Goal: Communication & Community: Answer question/provide support

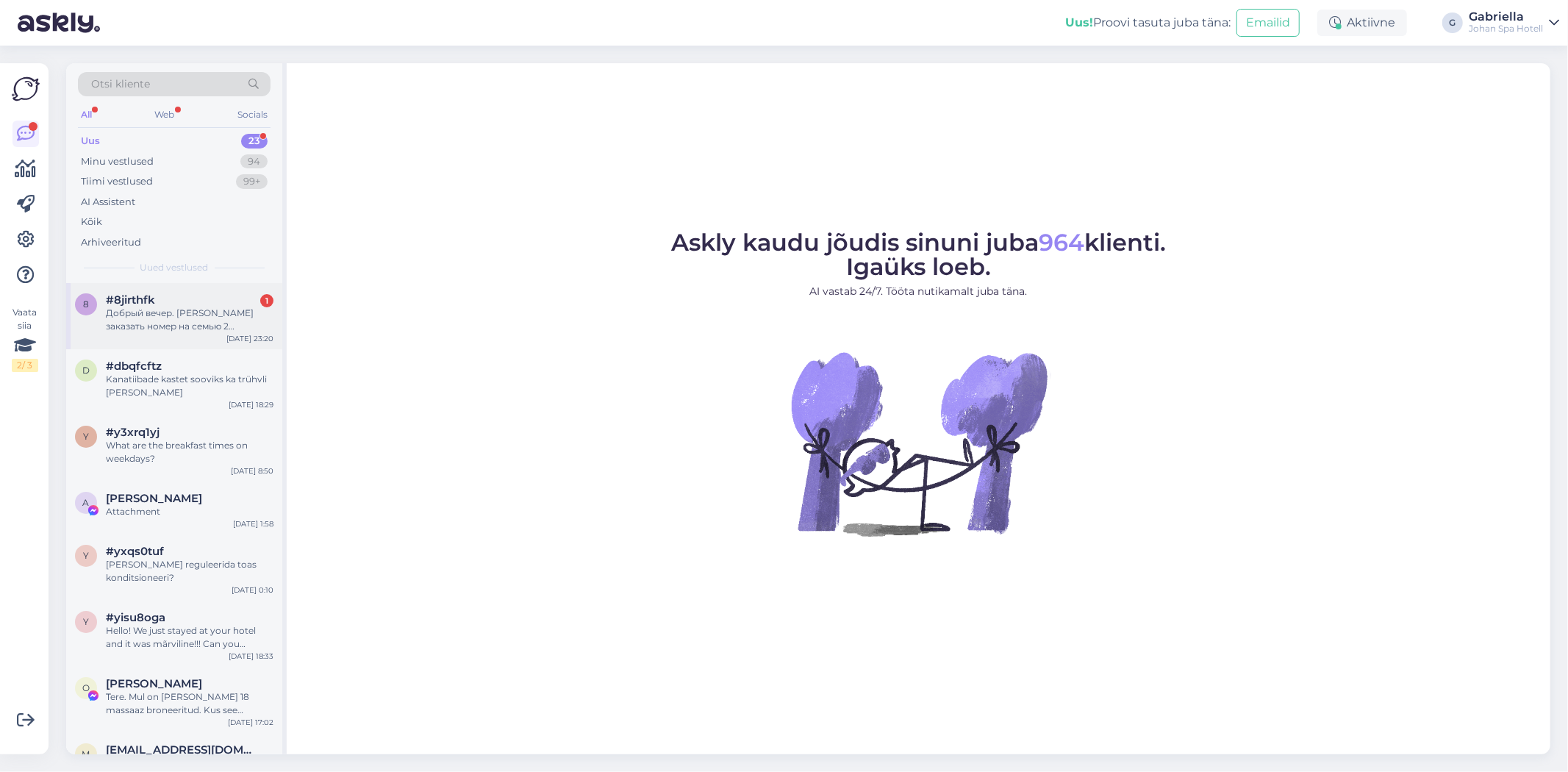
click at [231, 299] on div "#8jirthfk 1" at bounding box center [190, 299] width 167 height 13
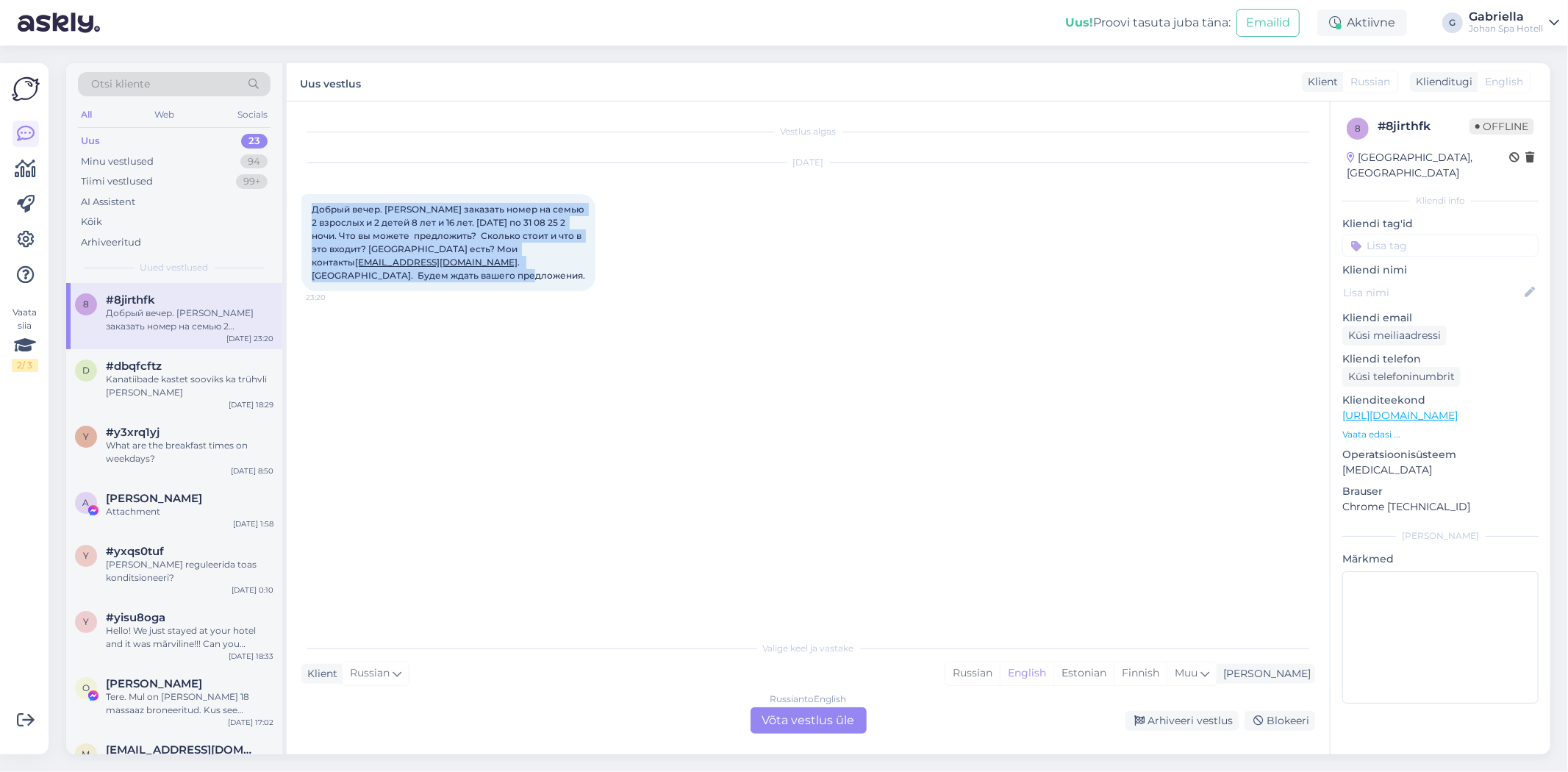
drag, startPoint x: 446, startPoint y: 277, endPoint x: 309, endPoint y: 208, distance: 153.4
click at [309, 208] on div "Добрый вечер. [PERSON_NAME] заказать номер на семью 2 взрослых и 2 детей 8 лет …" at bounding box center [448, 243] width 294 height 97
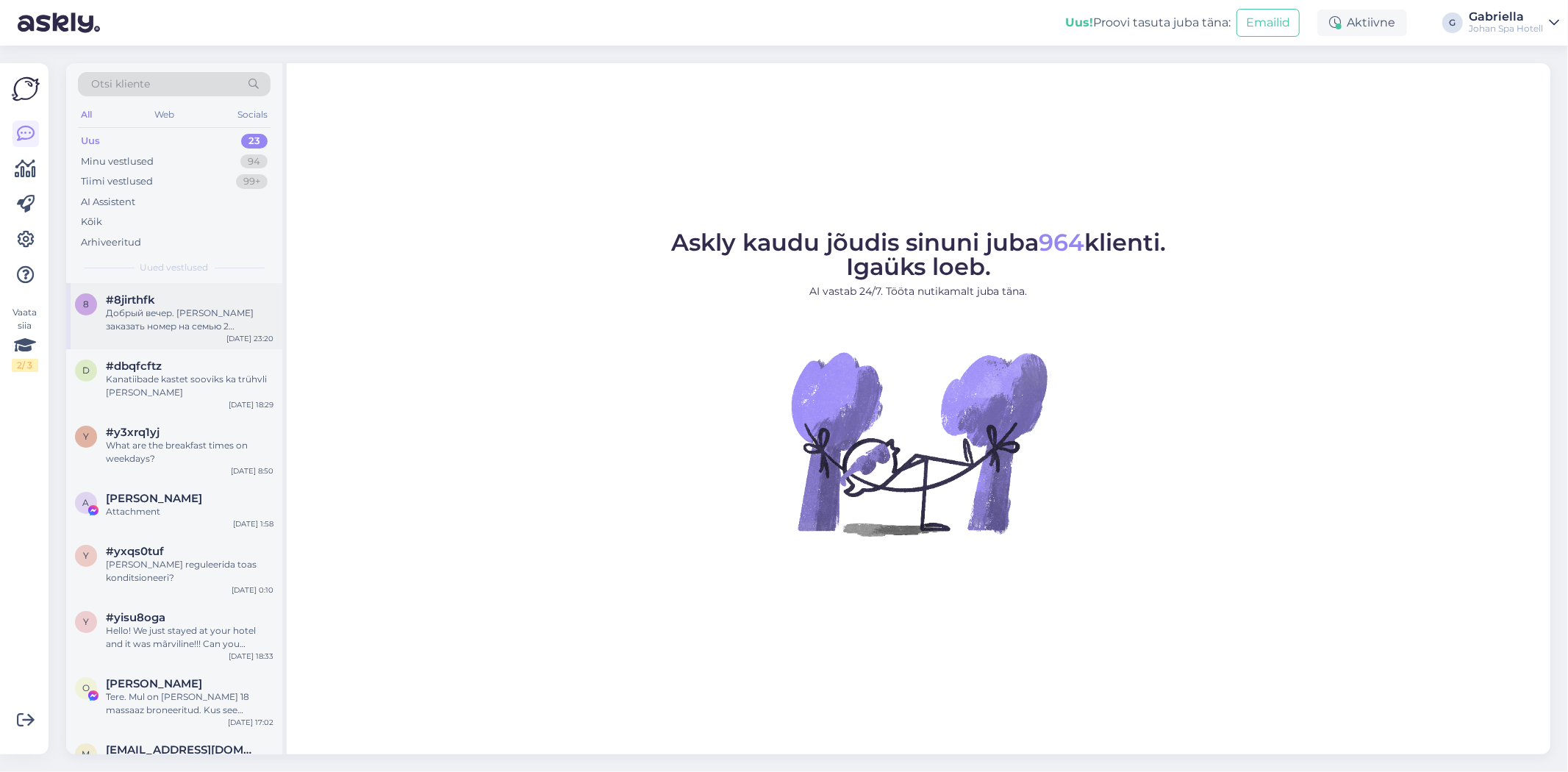
click at [178, 321] on div "Добрый вечер. [PERSON_NAME] заказать номер на семью 2 взрослых и 2 детей 8 лет …" at bounding box center [190, 320] width 167 height 26
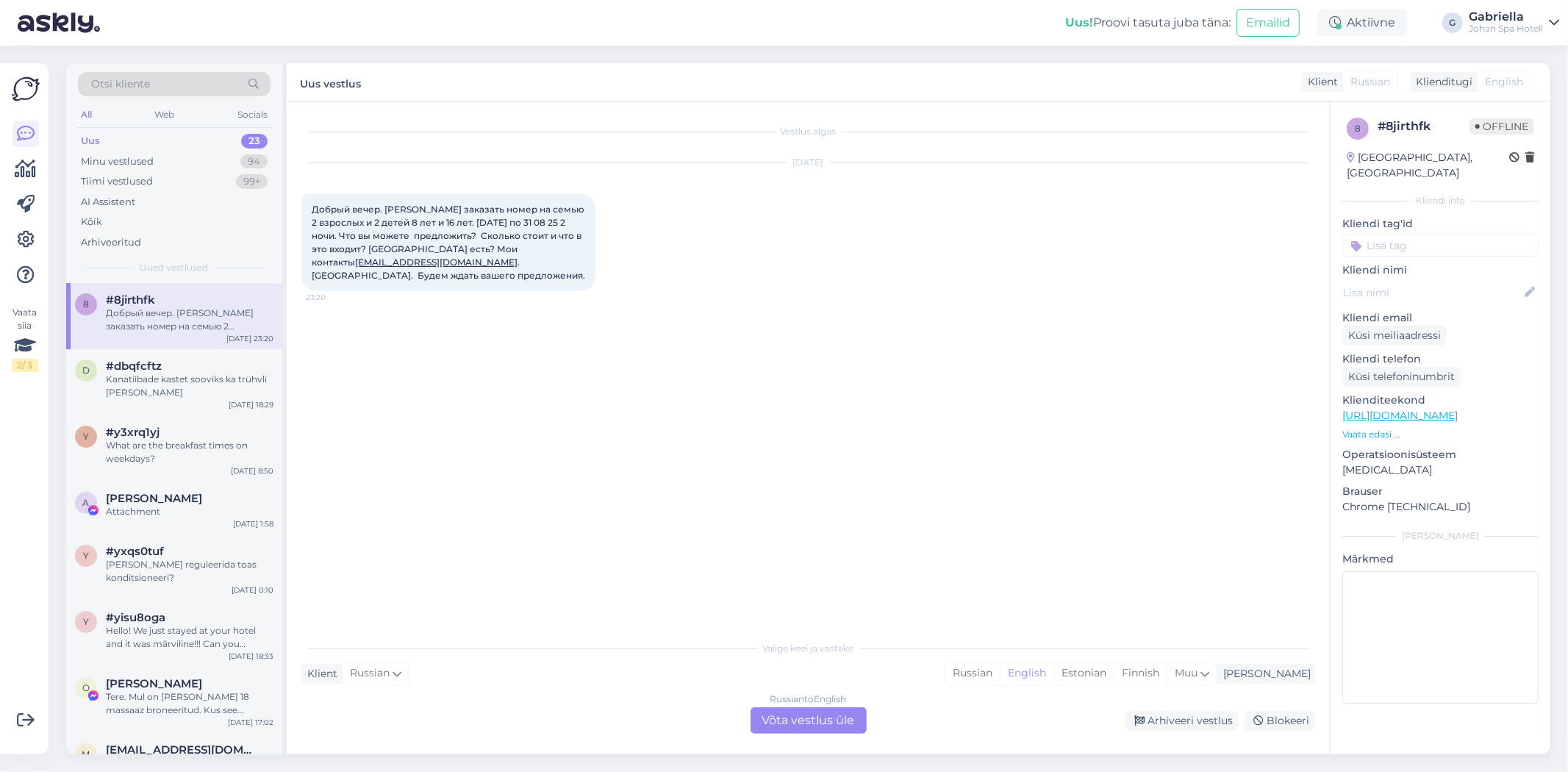
click at [839, 716] on div "Russian to English Võta vestlus üle" at bounding box center [809, 720] width 117 height 26
click at [839, 710] on div "Russian to English Võta vestlus üle" at bounding box center [809, 720] width 117 height 26
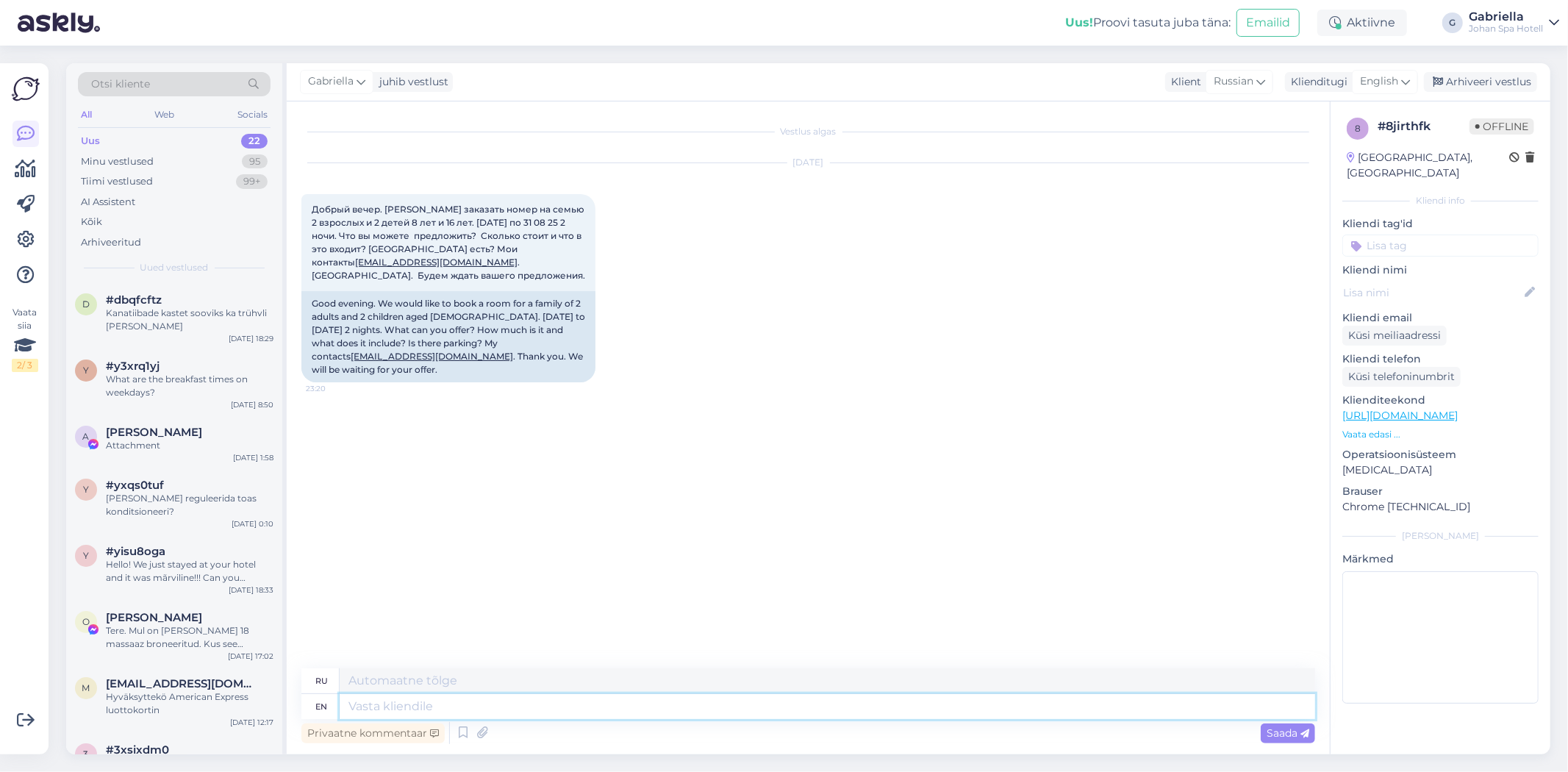
click at [460, 697] on textarea at bounding box center [827, 706] width 976 height 25
type textarea "Good"
type textarea "Хороший"
type textarea "Good morning!"
type textarea "Доброе утро!"
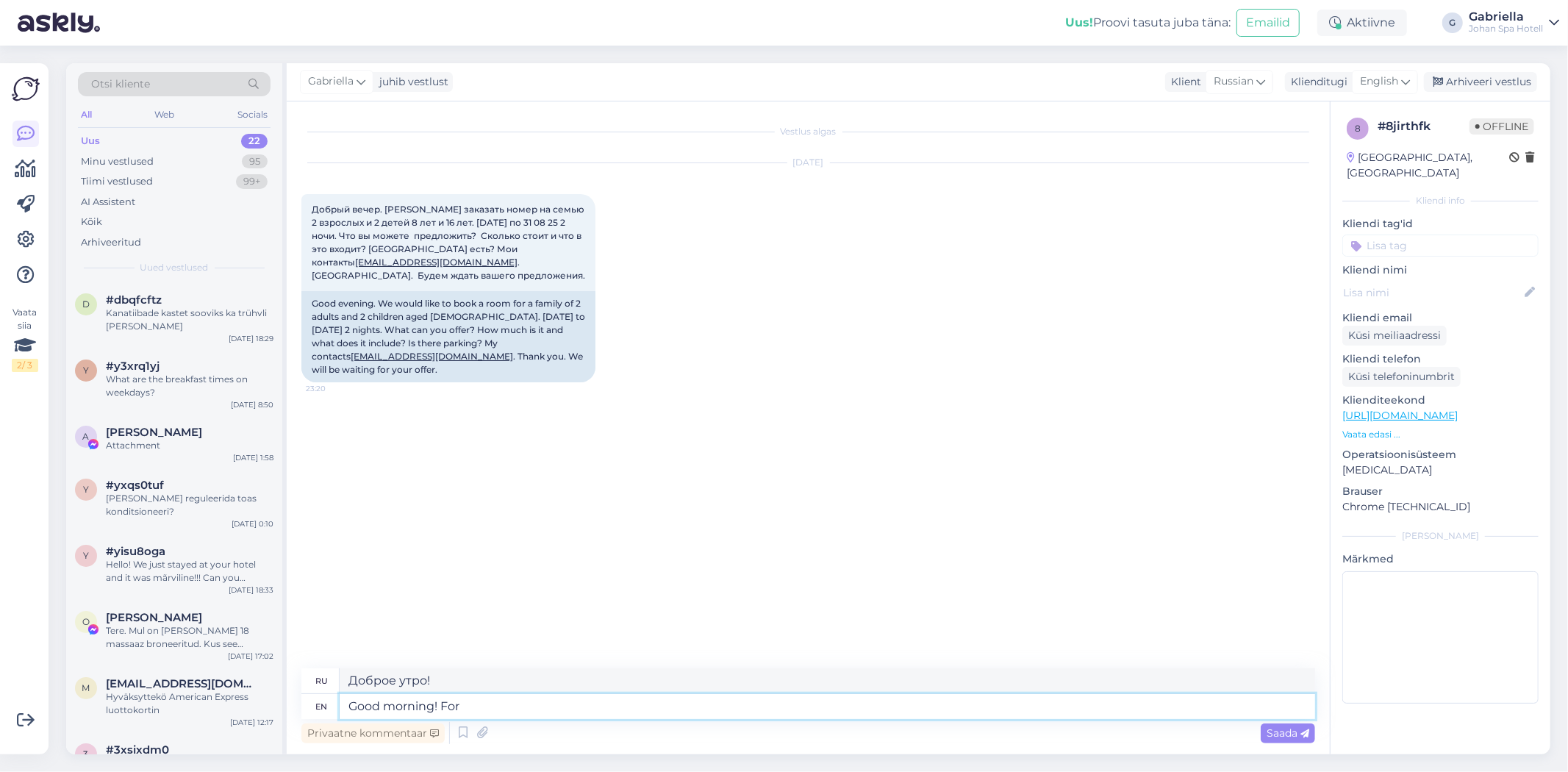
type textarea "Good morning! For t"
type textarea "Доброе утро! Для"
type textarea "Good morning! For the dates"
type textarea "Доброе утро! Даты"
type textarea "Good morning! For"
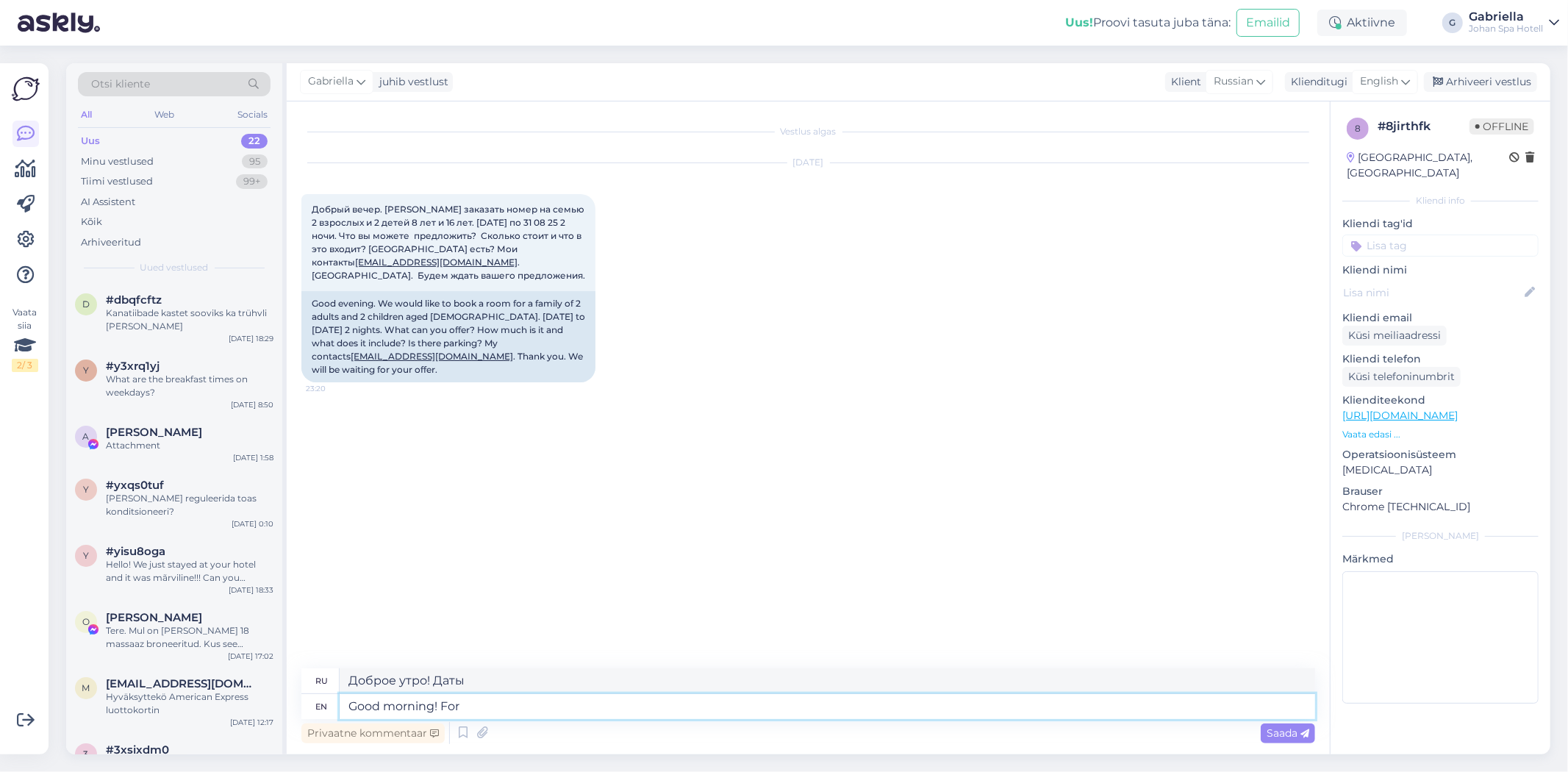
type textarea "Доброе утро! Для"
type textarea "Good morning!"
type textarea "Доброе утро!"
type textarea "Good morning! Please"
type textarea "Доброе утро! Пожалуйста."
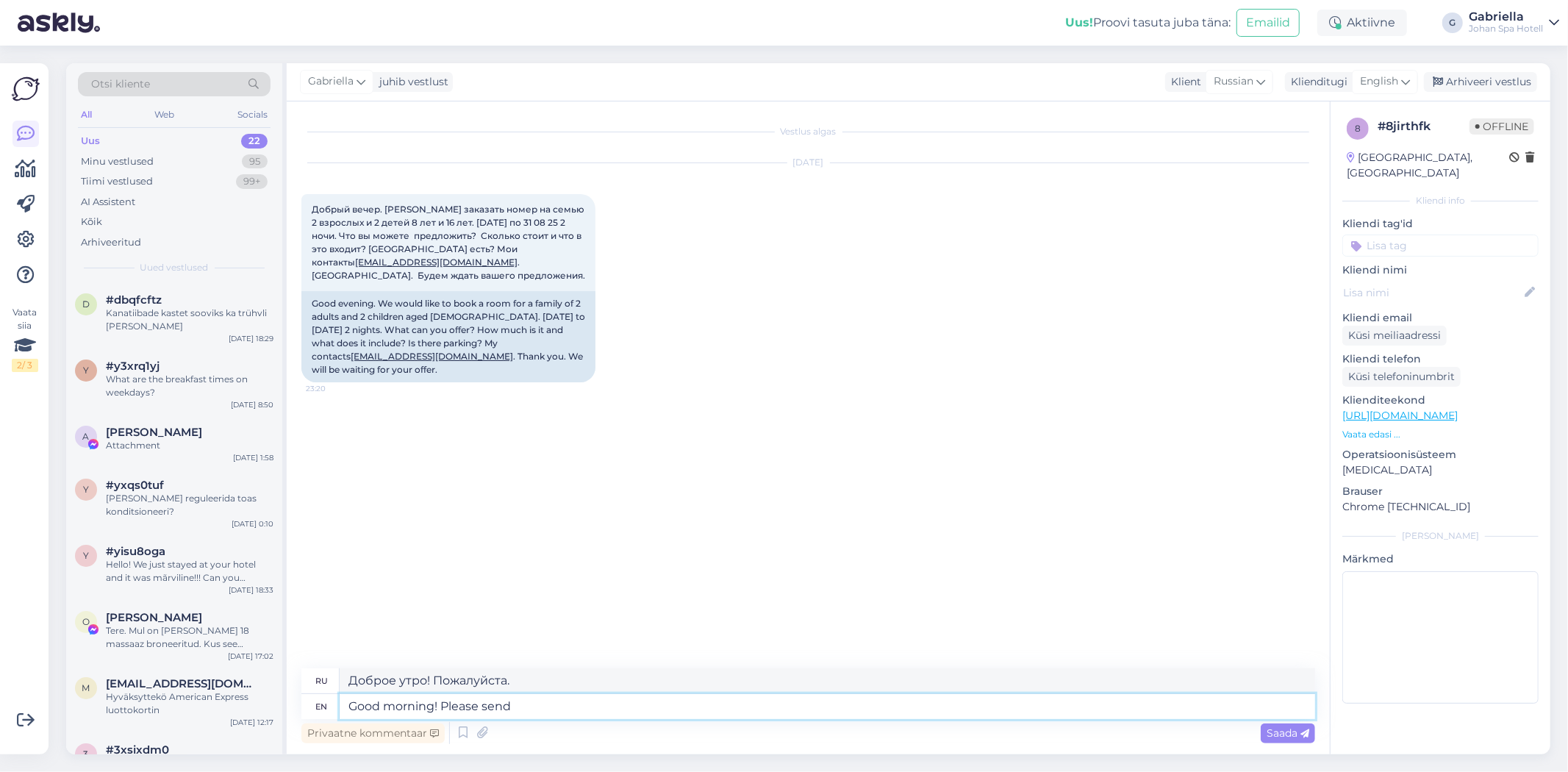
type textarea "Good morning! Please send"
type textarea "Доброе утро! Пожалуйста, отправьте"
type textarea "Good morning! Please send your"
type textarea "Доброе утро! Пожалуйста, отправьте свой"
type textarea "Good morning! Please send"
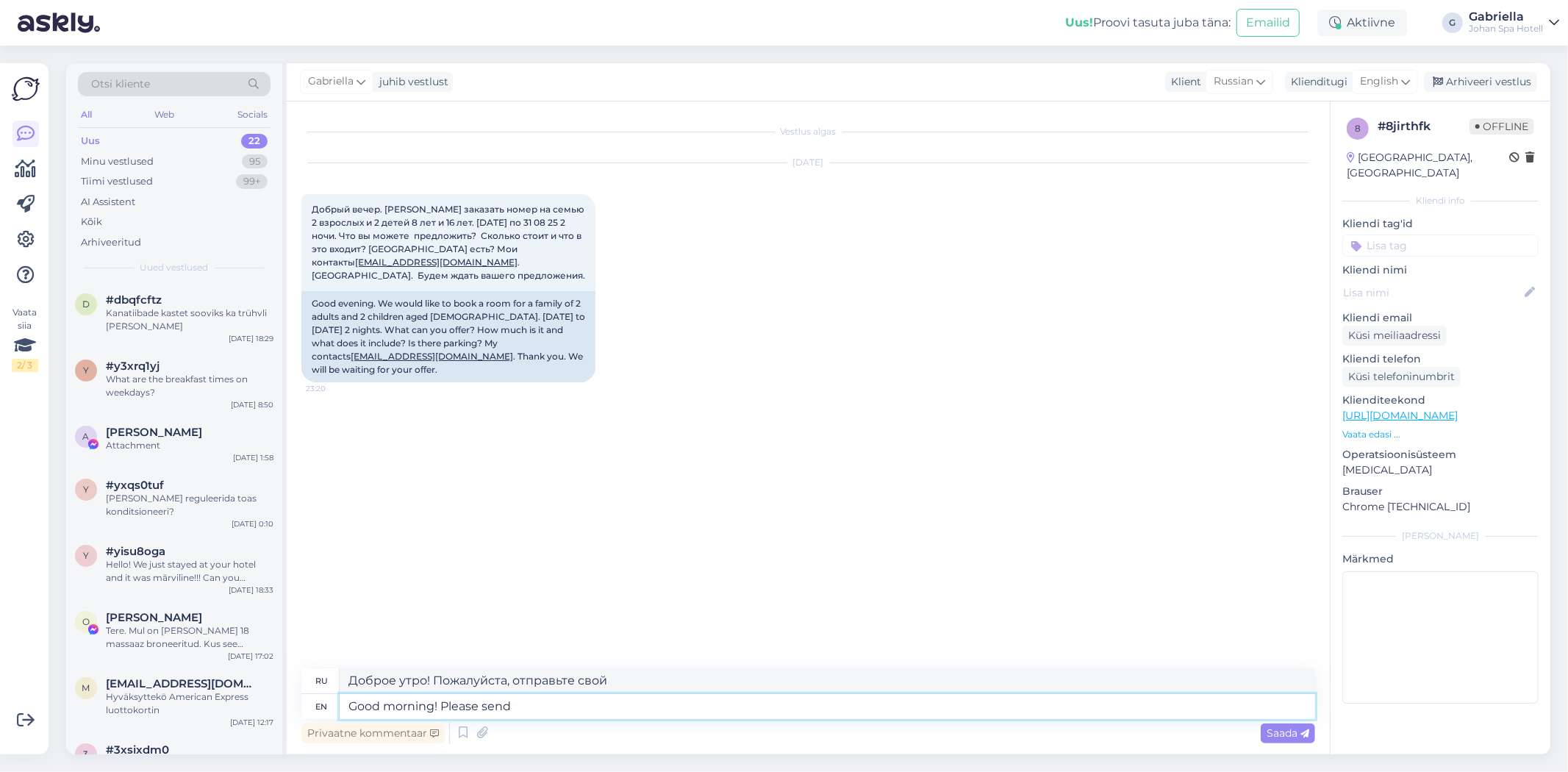
type textarea "Доброе утро! Пожалуйста, отправьте"
type textarea "Good morning! Please send an email"
type textarea "Доброе утро! Пожалуйста, отправьте электронное письмо."
type textarea "Good morning! Please send an email to"
type textarea "Доброе утро! Пожалуйста, отправьте электронное письмо по адресу"
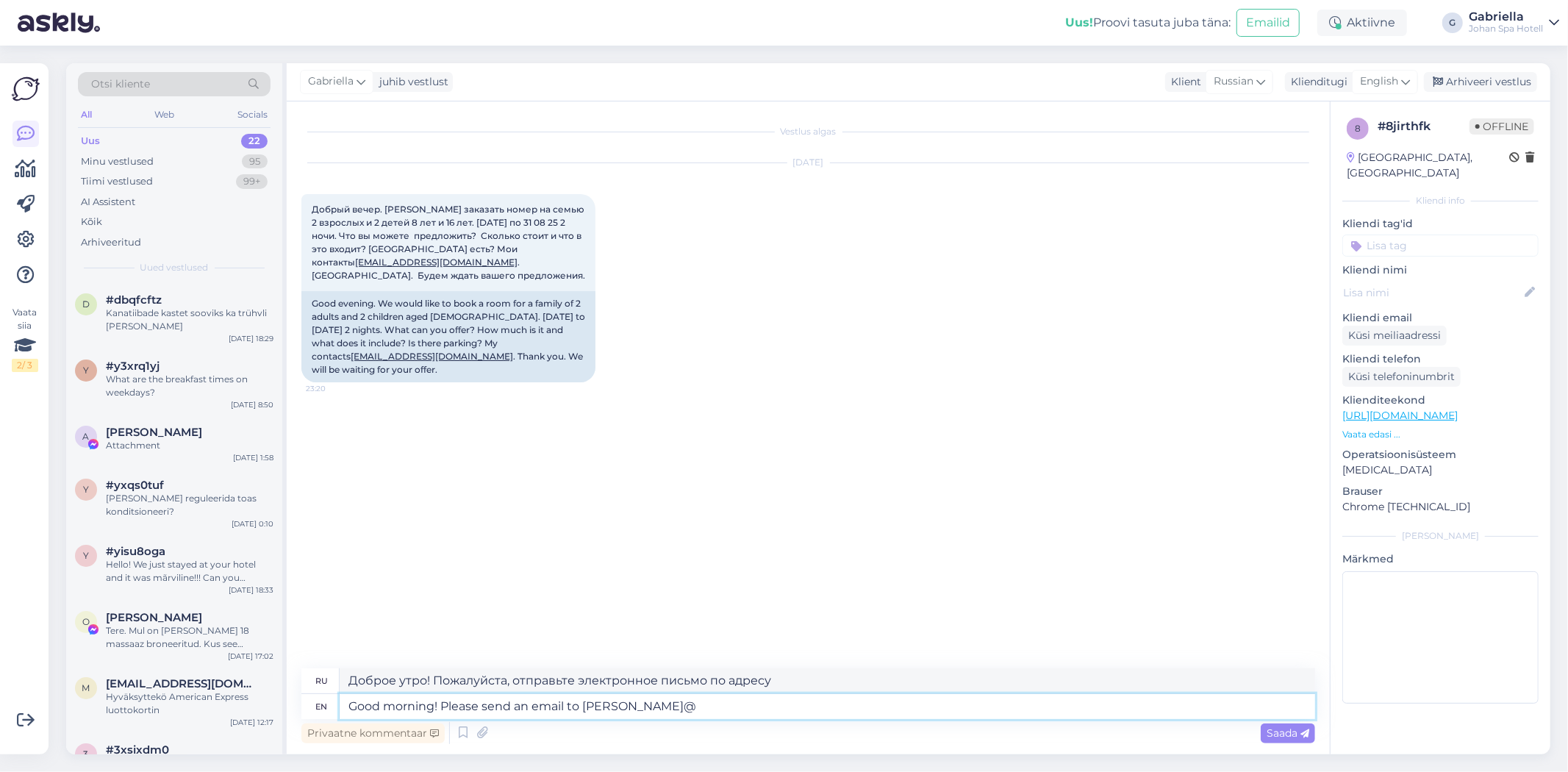
type textarea "Good morning! Please send an email to carola@j"
type textarea "Доброе утро! Пожалуйста, отправьте письмо на адрес carola@"
type textarea "Good morning! Please send an email to carola@johan.ee"
type textarea "Доброе утро! Пожалуйста, отправьте письмо на carola@johan.ee"
type textarea "Good morning! Please send an email to carola@johan.ee and t"
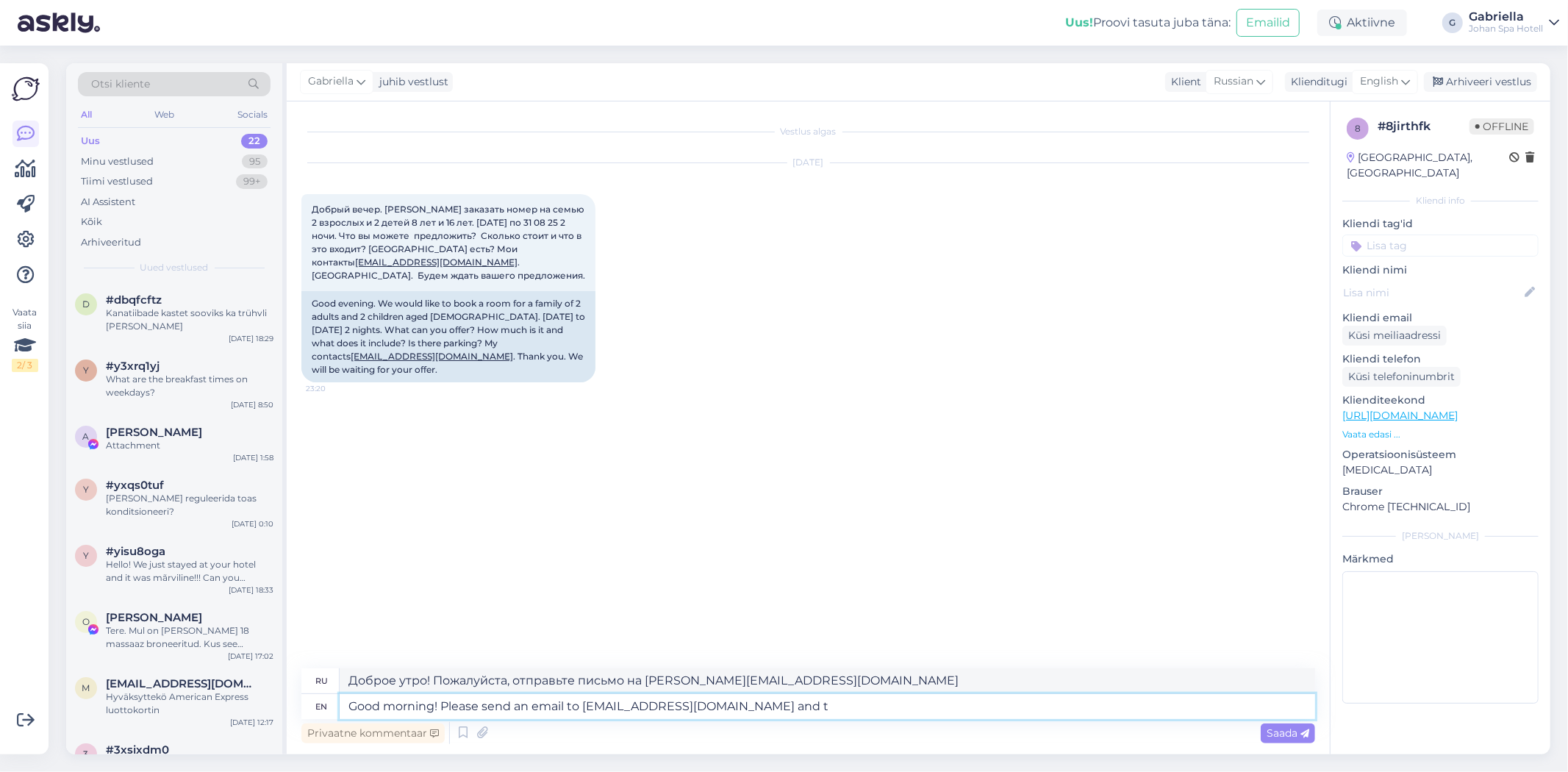
type textarea "Доброе утро! Пожалуйста, отправьте письмо на carola@johan.ee и"
type textarea "Good morning! Please send an email to carola@johan.ee and then w"
type textarea "Доброе утро! Пожалуйста, отправьте письмо на carola@johan.ee , а затем"
type textarea "Good morning! Please send an email to carola@johan.ee and then we"
type textarea "Доброе утро! Пожалуйста, отправьте письмо на carola@johan.ee , и мы"
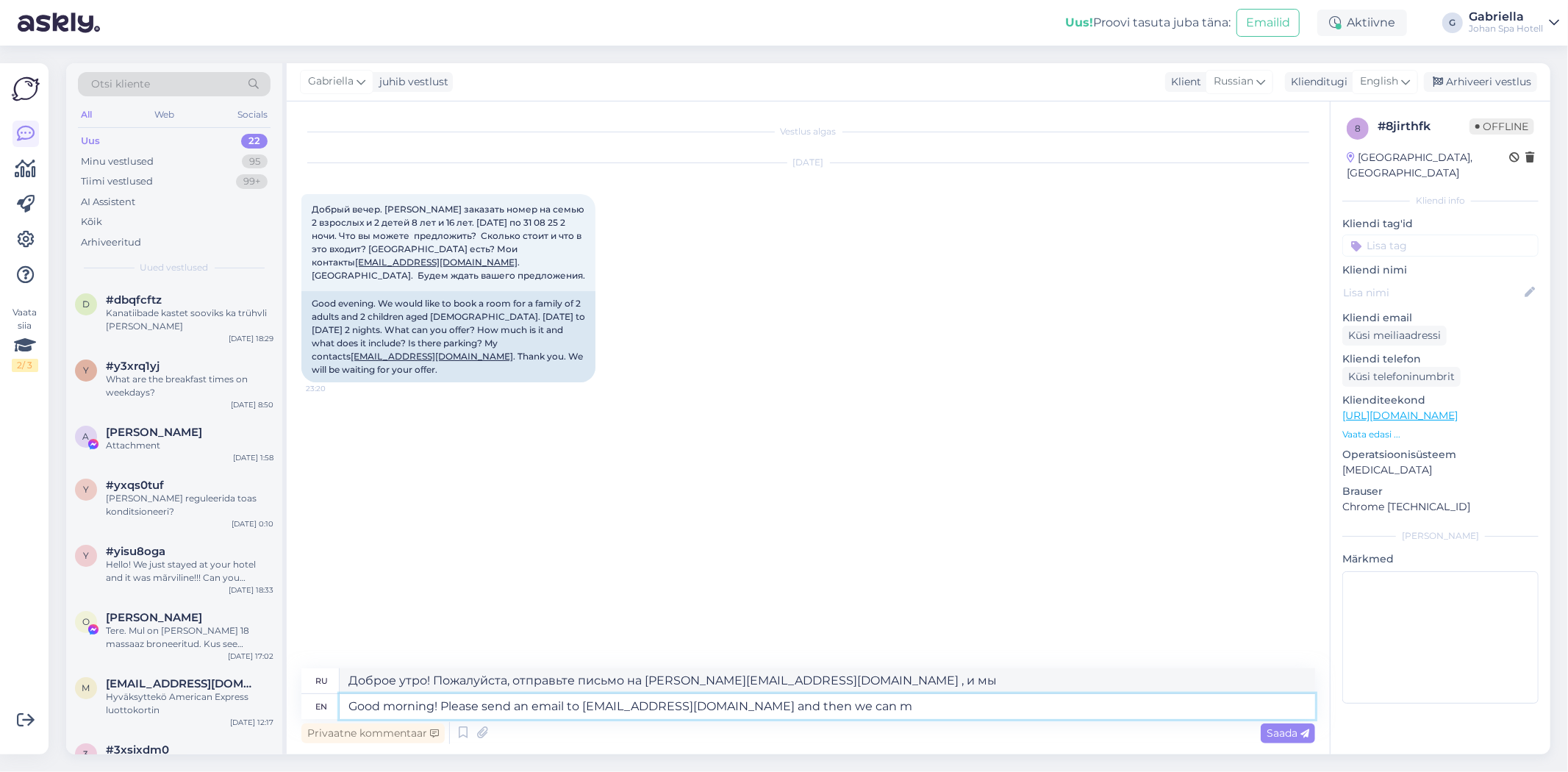
type textarea "Good morning! Please send an email to carola@johan.ee and then we can ma"
type textarea "Доброе утро! Пожалуйста, отправьте письмо на carola@johan.ee , и мы сможем"
type textarea "Good morning! Please send an email to carola@johan.ee and then we can make an"
type textarea "Доброе утро! Пожалуйста, отправьте письмо на carola@johan.ee , и мы сможем сдел…"
type textarea "Good morning! Please send an email to carola@johan.ee and then we can make an o"
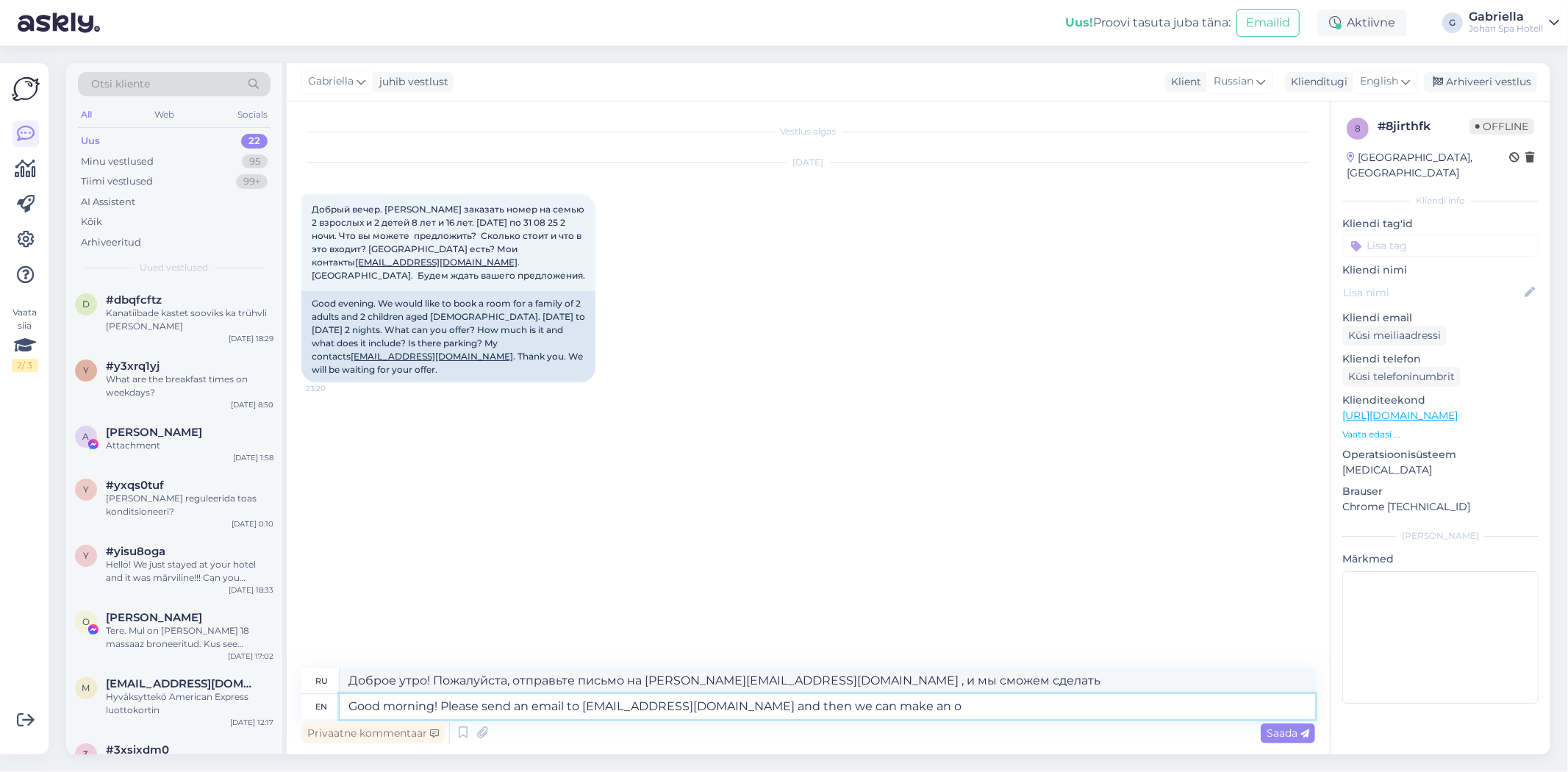
type textarea "Доброе утро! Пожалуйста, напишите на почту carola@johan.ee , и мы сможем догово…"
type textarea "Good morning! Please send an email to carola@johan.ee and then we can make an o…"
type textarea "Доброе утро! Пожалуйста, напишите нам на почту carola@johan.ee , и мы сделаем в…"
type textarea "Good morning! Please send an email to carola@johan.ee and then we can make an o…"
type textarea "Доброе утро! Пожалуйста, напишите на carola@johan.ee , и мы сделаем вам предлож…"
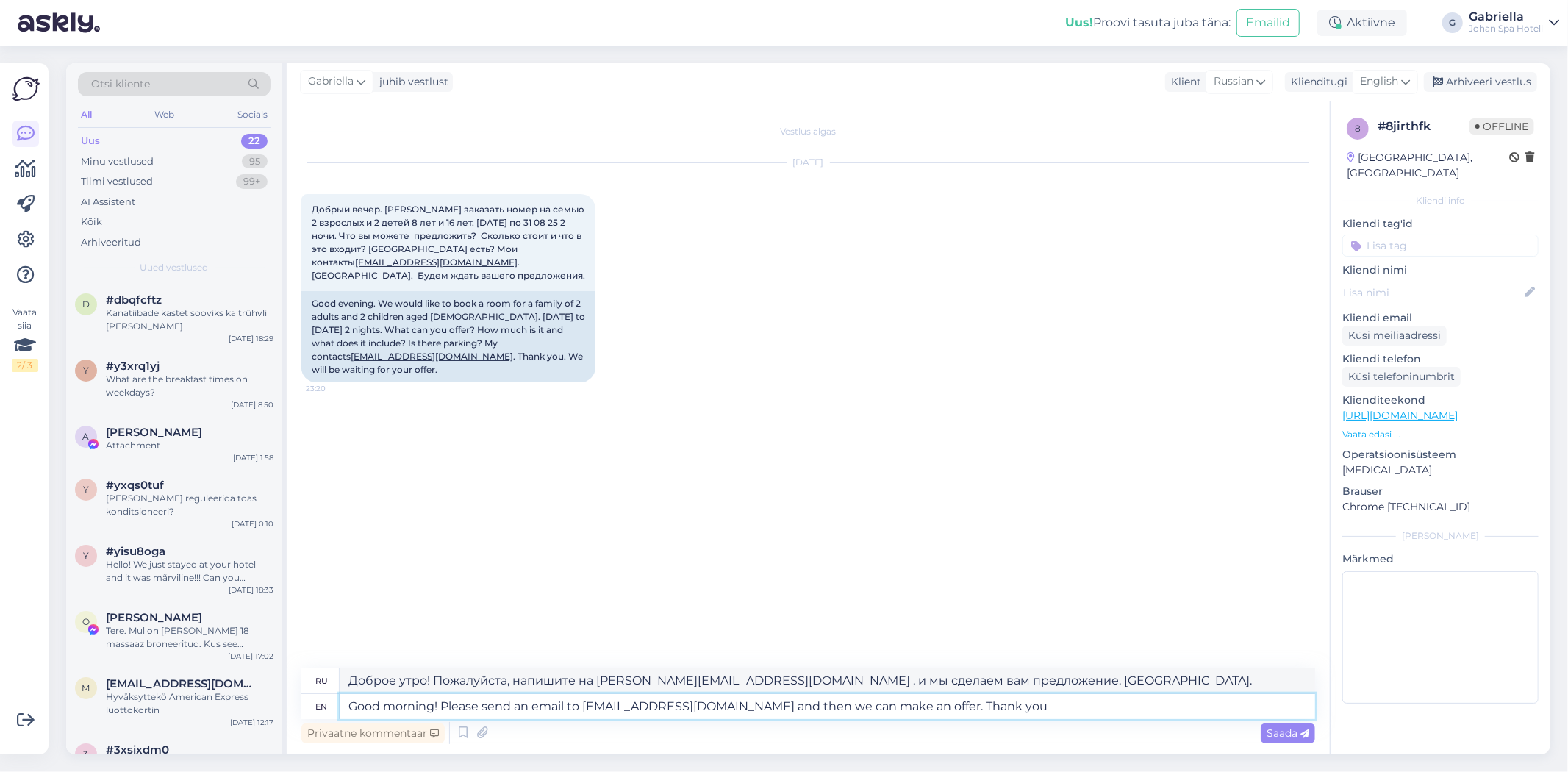
type textarea "Good morning! Please send an email to carola@johan.ee and then we can make an o…"
type textarea "Доброе утро! Пожалуйста, напишите на carola@johan.ee , и мы сделаем вам предлож…"
type textarea "Good morning! Please send an email to carola@johan.ee and then we can make an o…"
type textarea "Доброе утро! Пожалуйста, напишите нам на carola@johan.ee , и мы сделаем вам пре…"
type textarea "Good morning! Please send an email to carola@johan.ee and then we can make an o…"
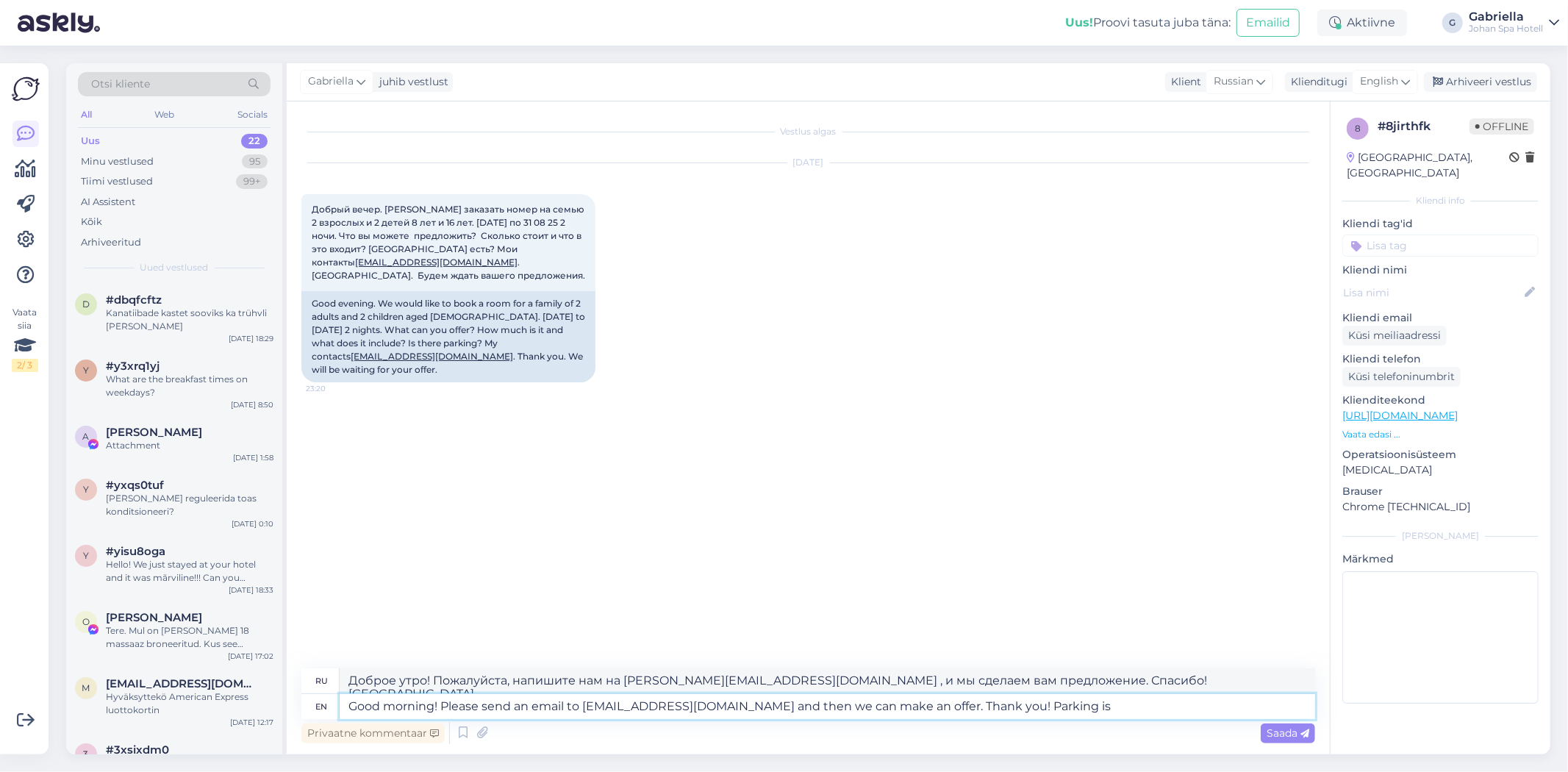
type textarea "Доброе утро! Пожалуйста, напишите на почту carola@johan.ee , и мы сделаем вам п…"
type textarea "Good morning! Please send an email to carola@johan.ee and then we can make an o…"
type textarea "Доброе утро! Напишите нам на carola@johan.ee , и мы сделаем вам предложение. Сп…"
click at [941, 704] on textarea "Good morning! Please send an email to carola@johan.ee and then we can make an o…" at bounding box center [827, 706] width 976 height 25
type textarea "Good morning! Please send an email to carola@johan.ee and then we can make an o…"
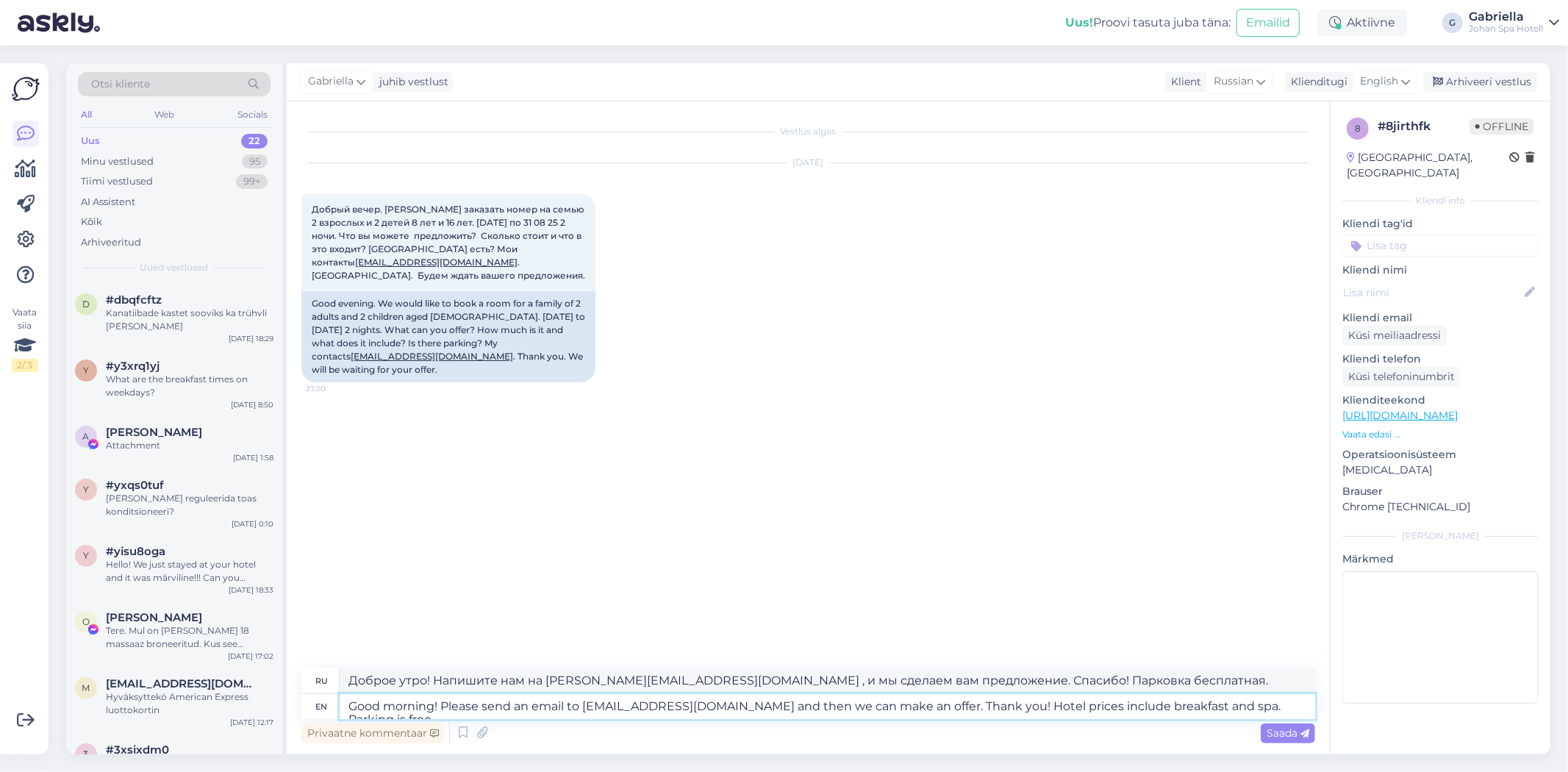
type textarea "Доброе утро! Пожалуйста, напишите нам на carola@johan.ee , и мы сделаем вам пре…"
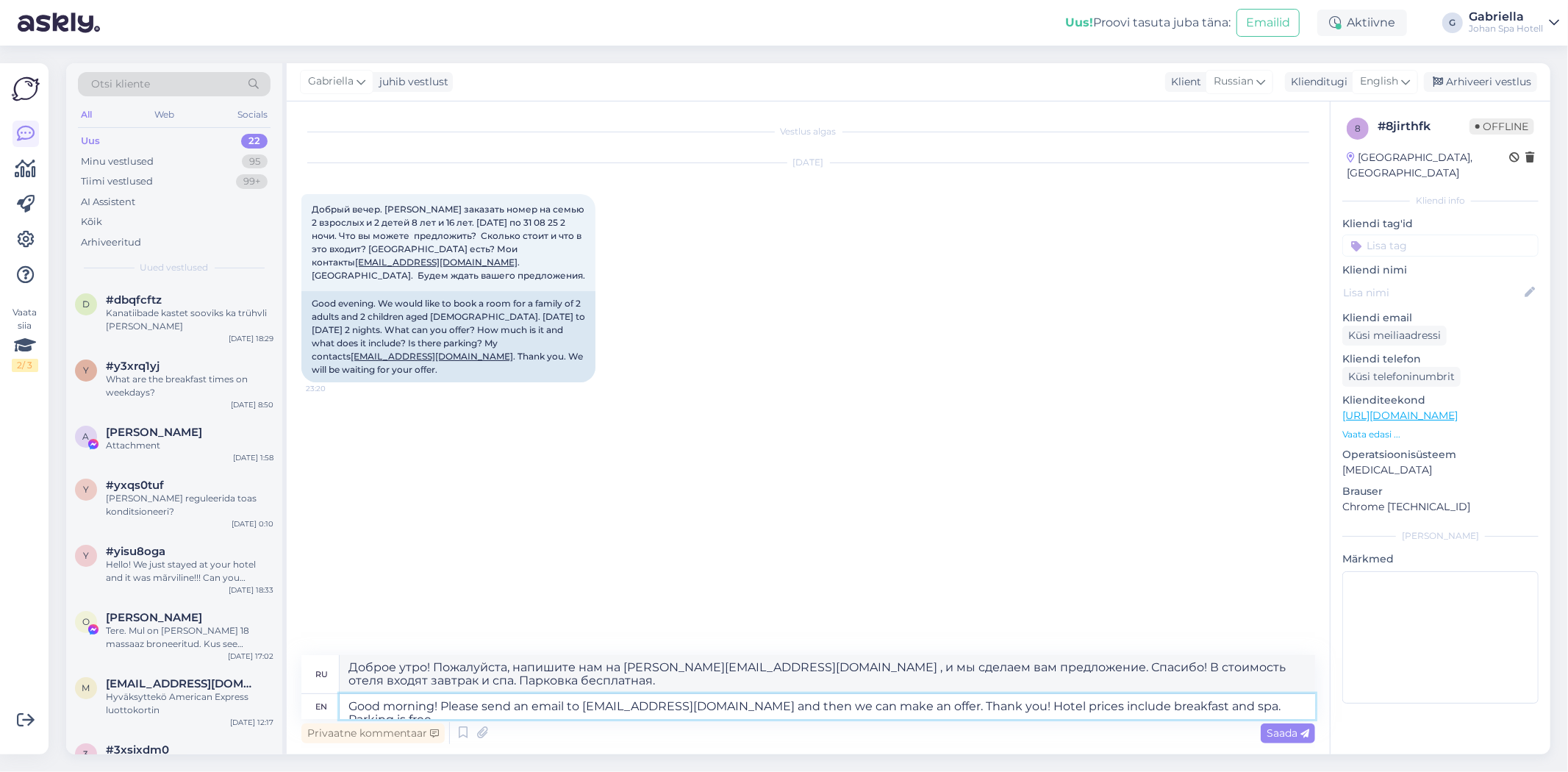
click at [1140, 710] on textarea "Good morning! Please send an email to carola@johan.ee and then we can make an o…" at bounding box center [827, 706] width 976 height 25
type textarea "Good morning! Please send an email to carola@johan.ee and then we can make an o…"
click at [1140, 710] on textarea "Good morning! Please send an email to carola@johan.ee and then we can make an o…" at bounding box center [827, 706] width 976 height 25
type textarea "Доброе утро! Напишите нам на carola@johan.ee , и мы сделаем вам предложение. Сп…"
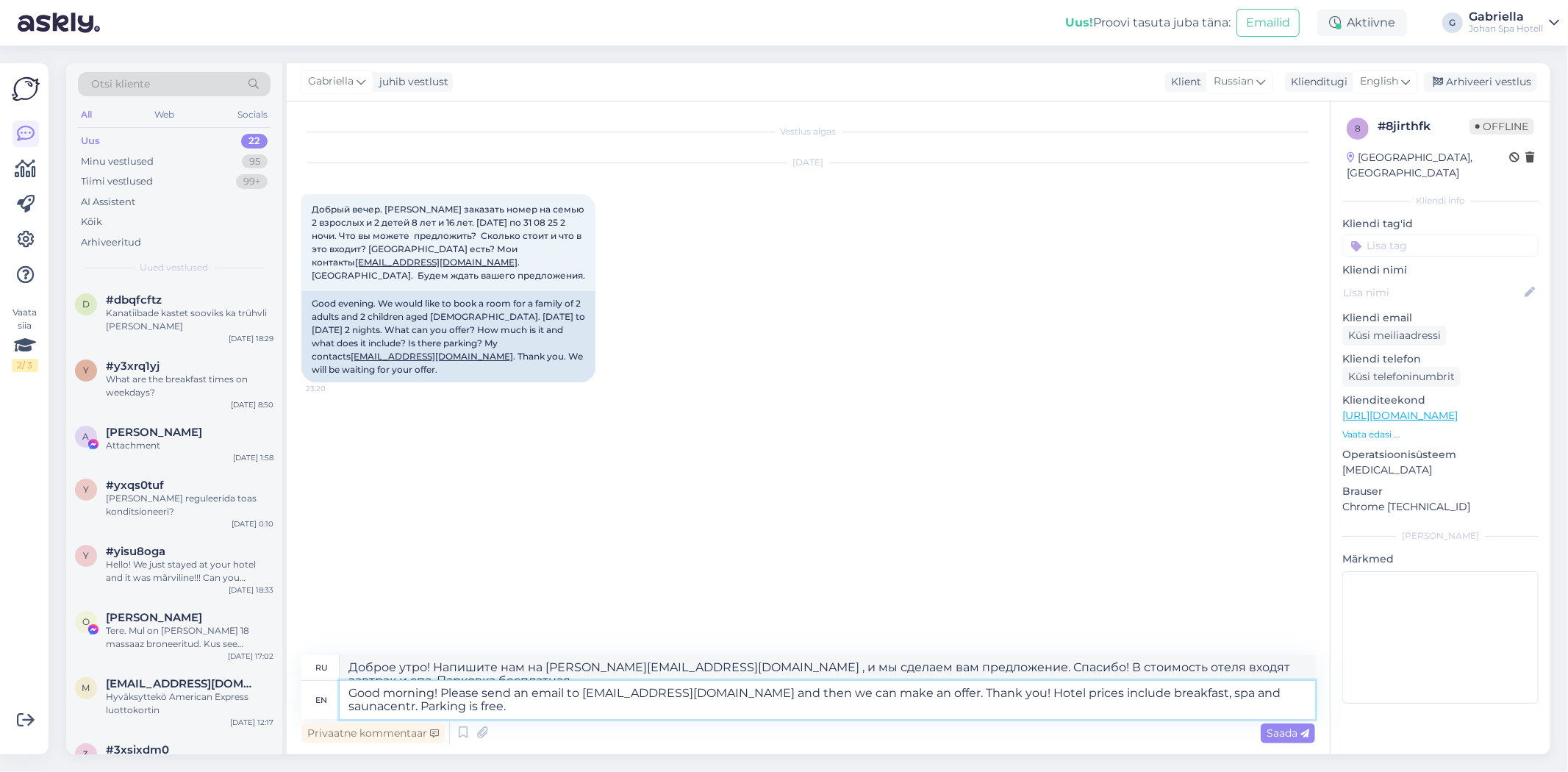
type textarea "Good morning! Please send an email to carola@johan.ee and then we can make an o…"
type textarea "Доброе утро! Напишите нам на carola@johan.ee , и мы сделаем вам предложение. Сп…"
type textarea "Good morning! Please send an email to carola@johan.ee and then we can make an o…"
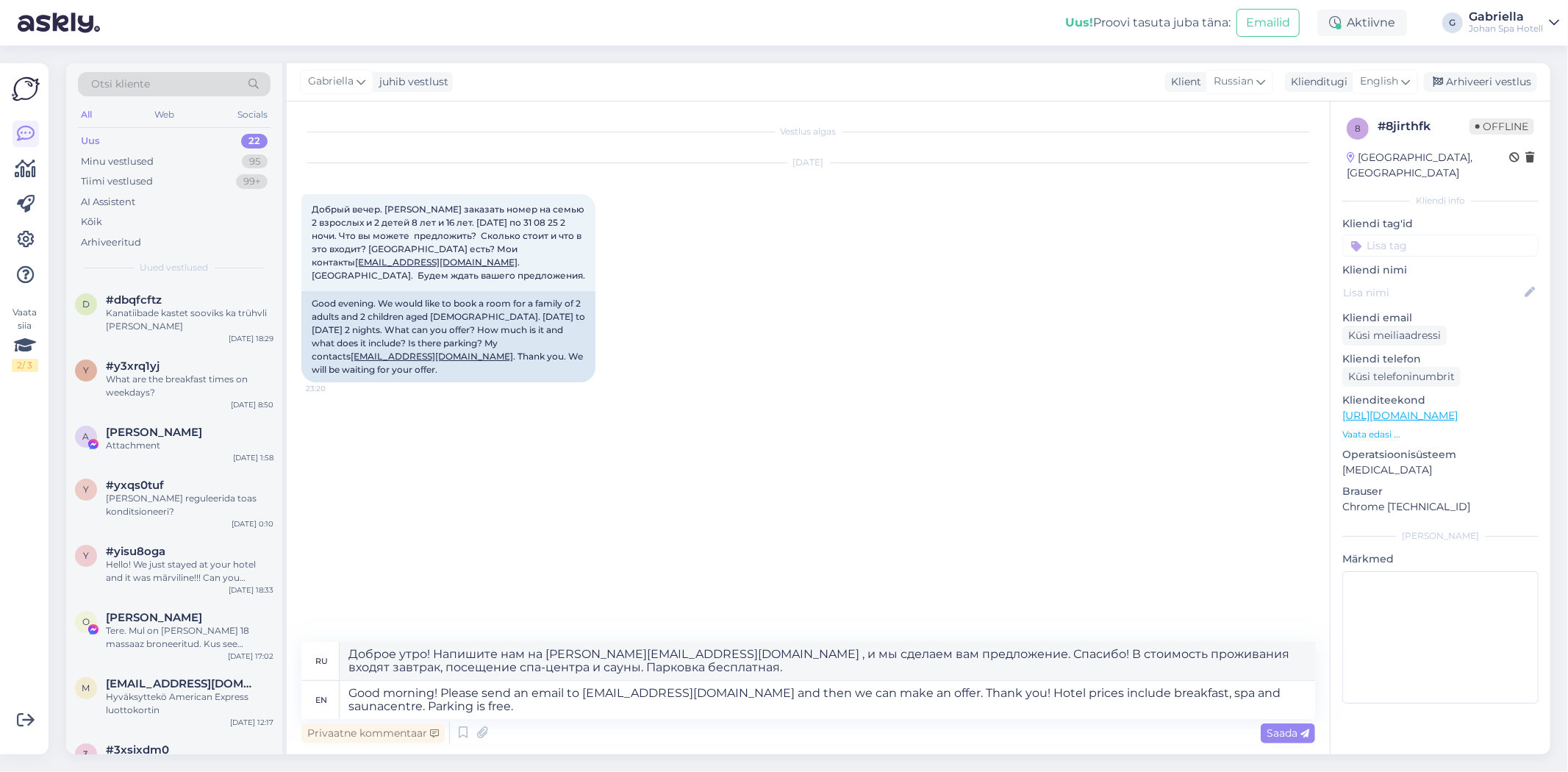
click at [1122, 725] on div "Privaatne kommentaar Saada" at bounding box center [807, 733] width 1013 height 28
click at [1130, 710] on textarea "Good morning! Please send an email to carola@johan.ee and then we can make an o…" at bounding box center [827, 700] width 976 height 39
click at [1303, 743] on div "Privaatne kommentaar Saada" at bounding box center [807, 733] width 1013 height 28
click at [1285, 738] on div "Saada" at bounding box center [1287, 733] width 54 height 20
